Goal: Transaction & Acquisition: Subscribe to service/newsletter

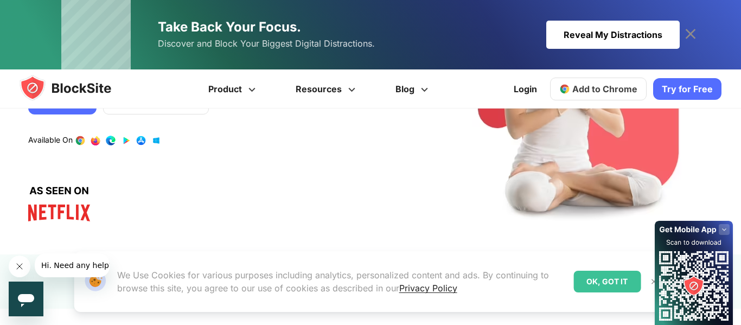
scroll to position [125, 0]
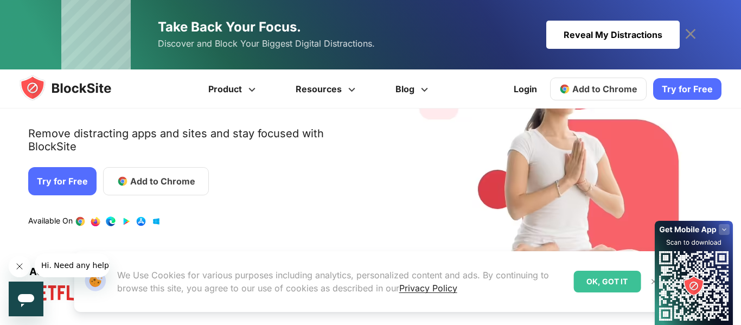
click at [132, 175] on span "Add to Chrome" at bounding box center [162, 181] width 65 height 13
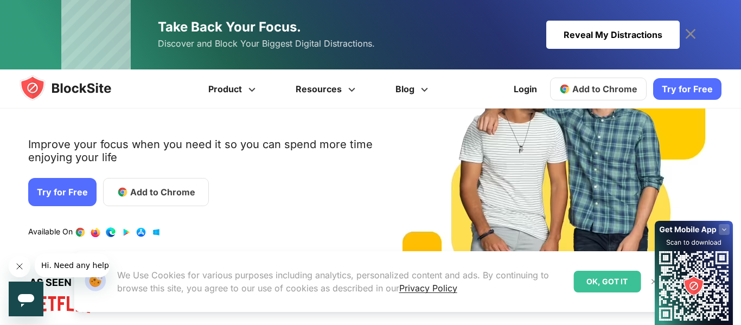
click at [35, 197] on link "Try for Free" at bounding box center [62, 192] width 68 height 28
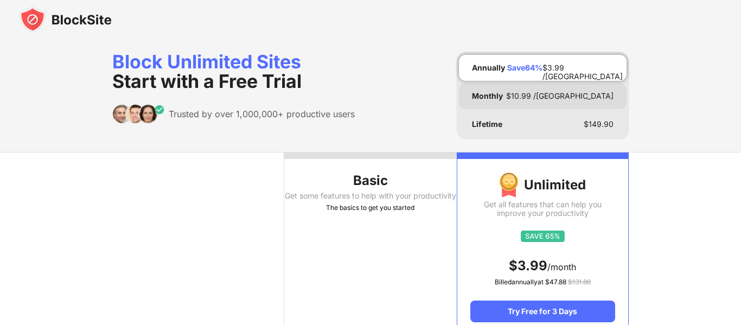
click at [590, 100] on div "Monthly $ 10.99 /[GEOGRAPHIC_DATA]" at bounding box center [543, 96] width 168 height 26
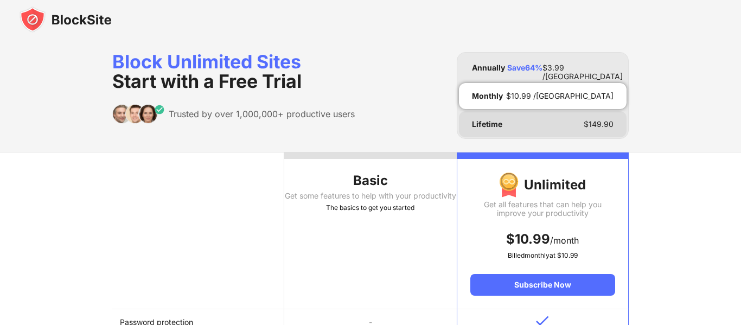
click at [582, 130] on div "Lifetime $ 149.90" at bounding box center [543, 124] width 168 height 26
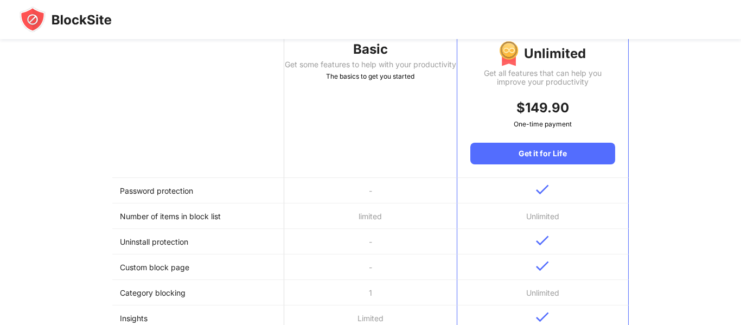
scroll to position [129, 0]
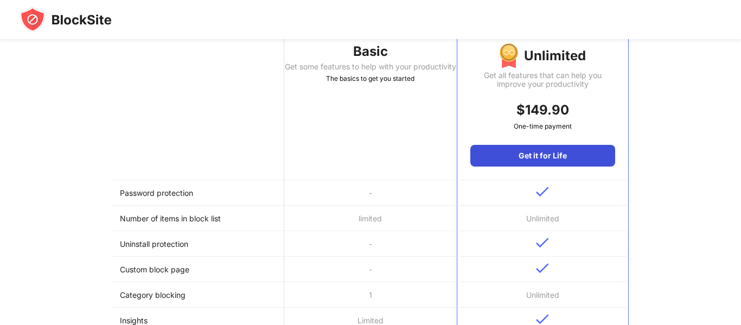
click at [577, 153] on div "Get it for Life" at bounding box center [542, 156] width 145 height 22
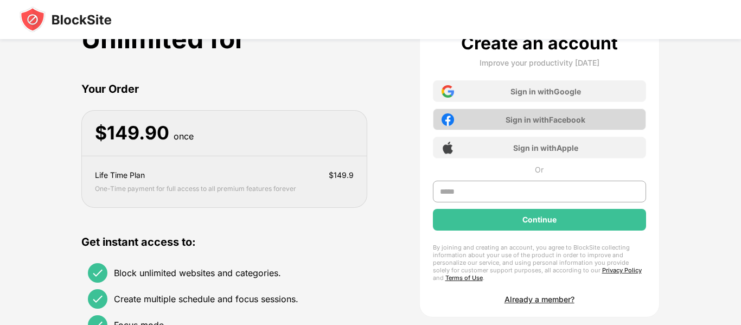
scroll to position [54, 0]
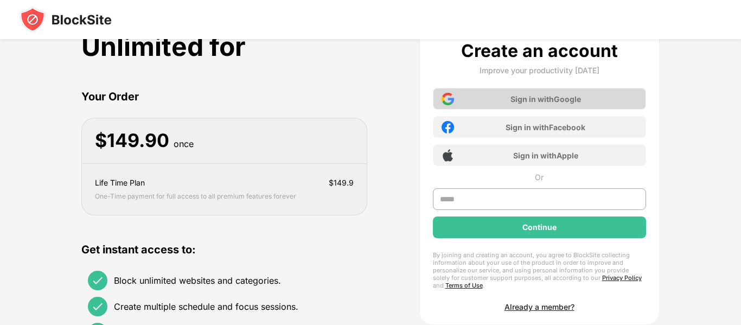
click at [519, 94] on div "Sign in with Google" at bounding box center [546, 98] width 71 height 9
